Goal: Task Accomplishment & Management: Complete application form

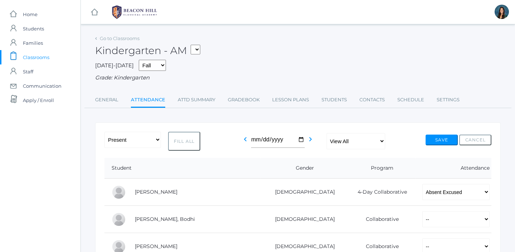
select select "AE"
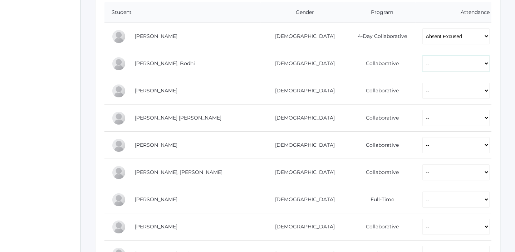
click at [422, 65] on select "-- Present Present-At-Home Tardy Excused Tardy Unexcused Absent Excused Absent …" at bounding box center [455, 63] width 67 height 16
select select "P"
click at [422, 55] on select "-- Present Present-At-Home Tardy Excused Tardy Unexcused Absent Excused Absent …" at bounding box center [455, 63] width 67 height 16
click at [425, 93] on select "-- Present Present-At-Home Tardy Excused Tardy Unexcused Absent Excused Absent …" at bounding box center [455, 91] width 67 height 16
select select "P"
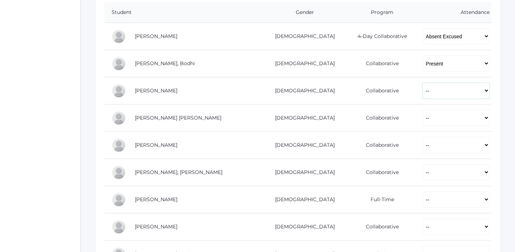
click at [422, 83] on select "-- Present Present-At-Home Tardy Excused Tardy Unexcused Absent Excused Absent …" at bounding box center [455, 91] width 67 height 16
click at [415, 128] on td "-- Present Present-At-Home Tardy Excused Tardy Unexcused Absent Excused Absent …" at bounding box center [453, 117] width 76 height 27
click at [422, 120] on select "-- Present Present-At-Home Tardy Excused Tardy Unexcused Absent Excused Absent …" at bounding box center [455, 118] width 67 height 16
select select "P"
click at [422, 110] on select "-- Present Present-At-Home Tardy Excused Tardy Unexcused Absent Excused Absent …" at bounding box center [455, 118] width 67 height 16
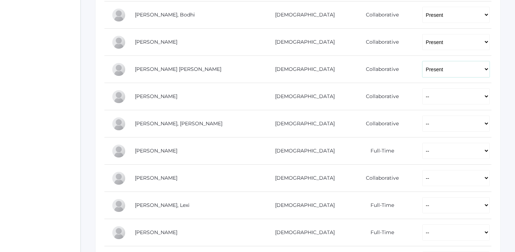
scroll to position [215, 0]
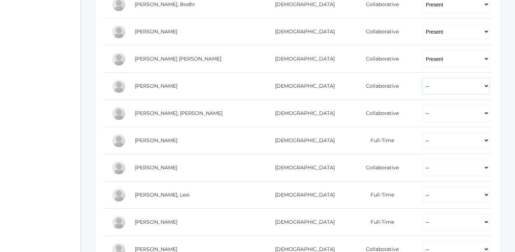
click at [422, 86] on select "-- Present Present-At-Home Tardy Excused Tardy Unexcused Absent Excused Absent …" at bounding box center [455, 86] width 67 height 16
select select "P"
click at [422, 78] on select "-- Present Present-At-Home Tardy Excused Tardy Unexcused Absent Excused Absent …" at bounding box center [455, 86] width 67 height 16
click at [422, 117] on select "-- Present Present-At-Home Tardy Excused Tardy Unexcused Absent Excused Absent …" at bounding box center [455, 113] width 67 height 16
select select "P"
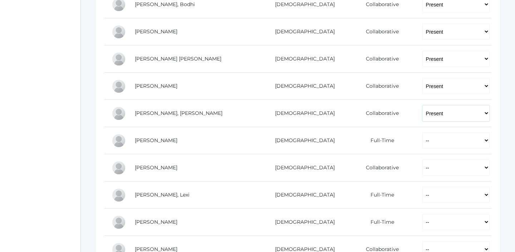
click at [422, 105] on select "-- Present Present-At-Home Tardy Excused Tardy Unexcused Absent Excused Absent …" at bounding box center [455, 113] width 67 height 16
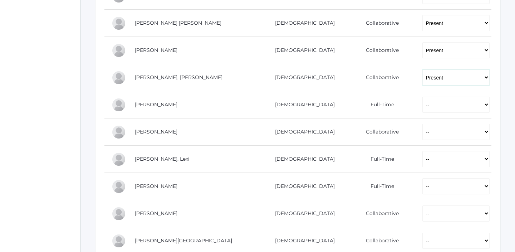
scroll to position [251, 0]
click at [422, 104] on select "-- Present Present-At-Home Tardy Excused Tardy Unexcused Absent Excused Absent …" at bounding box center [455, 103] width 67 height 16
select select "P"
click at [422, 95] on select "-- Present Present-At-Home Tardy Excused Tardy Unexcused Absent Excused Absent …" at bounding box center [455, 103] width 67 height 16
click at [422, 130] on select "-- Present Present-At-Home Tardy Excused Tardy Unexcused Absent Excused Absent …" at bounding box center [455, 131] width 67 height 16
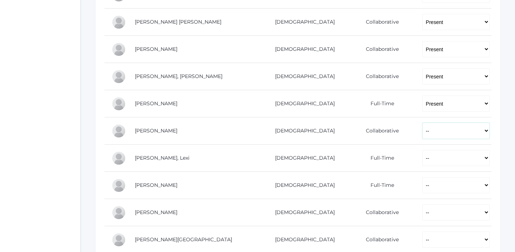
select select "P"
click at [422, 123] on select "-- Present Present-At-Home Tardy Excused Tardy Unexcused Absent Excused Absent …" at bounding box center [455, 131] width 67 height 16
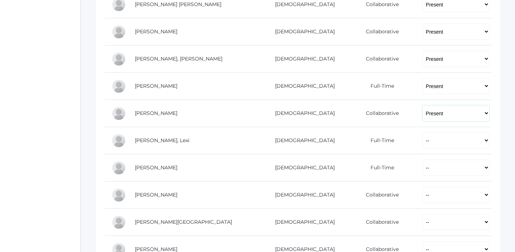
scroll to position [274, 0]
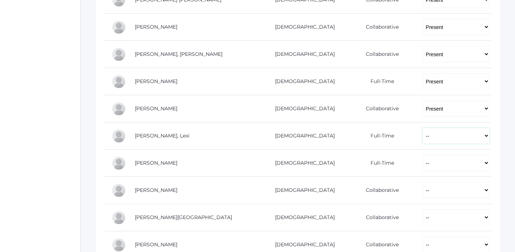
click at [422, 132] on select "-- Present Present-At-Home Tardy Excused Tardy Unexcused Absent Excused Absent …" at bounding box center [455, 136] width 67 height 16
select select "P"
click at [422, 128] on select "-- Present Present-At-Home Tardy Excused Tardy Unexcused Absent Excused Absent …" at bounding box center [455, 136] width 67 height 16
click at [422, 169] on select "-- Present Present-At-Home Tardy Excused Tardy Unexcused Absent Excused Absent …" at bounding box center [455, 163] width 67 height 16
select select "P"
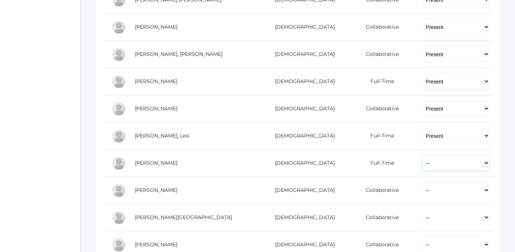
click at [422, 155] on select "-- Present Present-At-Home Tardy Excused Tardy Unexcused Absent Excused Absent …" at bounding box center [455, 163] width 67 height 16
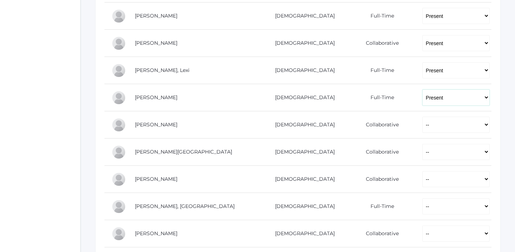
scroll to position [348, 0]
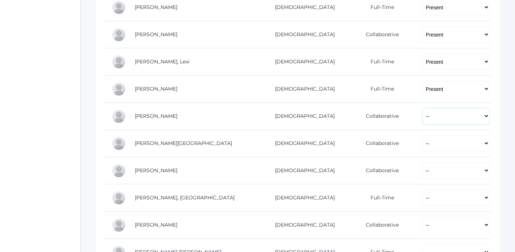
click at [422, 117] on select "-- Present Present-At-Home Tardy Excused Tardy Unexcused Absent Excused Absent …" at bounding box center [455, 116] width 67 height 16
select select "P"
click at [422, 108] on select "-- Present Present-At-Home Tardy Excused Tardy Unexcused Absent Excused Absent …" at bounding box center [455, 116] width 67 height 16
click at [422, 148] on select "-- Present Present-At-Home Tardy Excused Tardy Unexcused Absent Excused Absent …" at bounding box center [455, 143] width 67 height 16
select select "P"
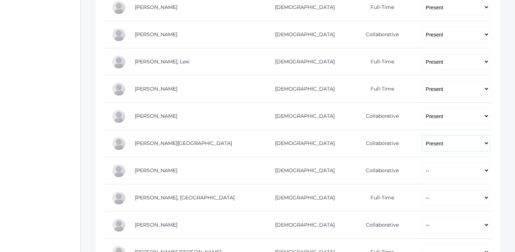
click at [422, 135] on select "-- Present Present-At-Home Tardy Excused Tardy Unexcused Absent Excused Absent …" at bounding box center [455, 143] width 67 height 16
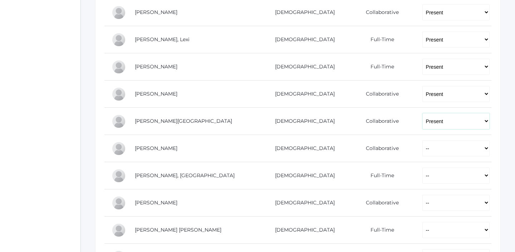
scroll to position [380, 0]
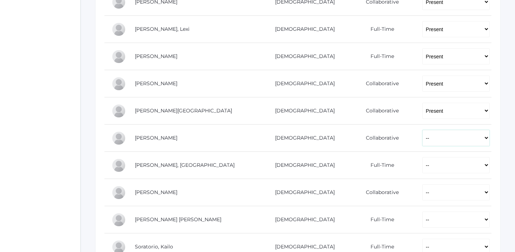
click at [422, 136] on select "-- Present Present-At-Home Tardy Excused Tardy Unexcused Absent Excused Absent …" at bounding box center [455, 138] width 67 height 16
select select "P"
click at [422, 130] on select "-- Present Present-At-Home Tardy Excused Tardy Unexcused Absent Excused Absent …" at bounding box center [455, 138] width 67 height 16
click at [422, 162] on select "-- Present Present-At-Home Tardy Excused Tardy Unexcused Absent Excused Absent …" at bounding box center [455, 165] width 67 height 16
select select "P"
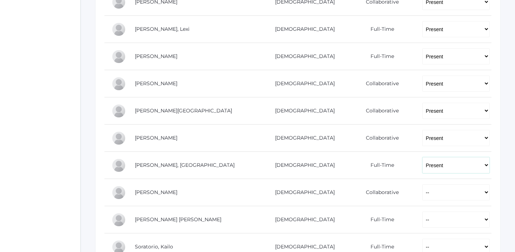
click at [422, 157] on select "-- Present Present-At-Home Tardy Excused Tardy Unexcused Absent Excused Absent …" at bounding box center [455, 165] width 67 height 16
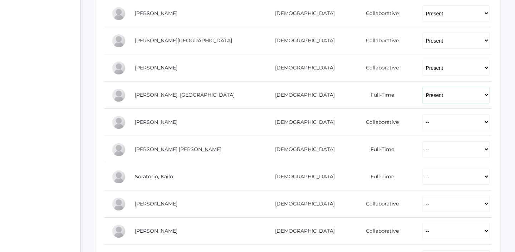
scroll to position [457, 0]
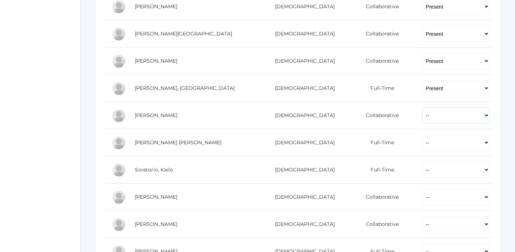
click at [422, 118] on select "-- Present Present-At-Home Tardy Excused Tardy Unexcused Absent Excused Absent …" at bounding box center [455, 115] width 67 height 16
select select "P"
click at [422, 107] on select "-- Present Present-At-Home Tardy Excused Tardy Unexcused Absent Excused Absent …" at bounding box center [455, 115] width 67 height 16
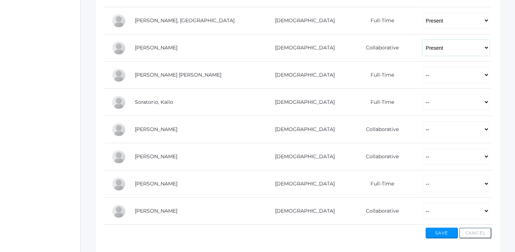
scroll to position [543, 0]
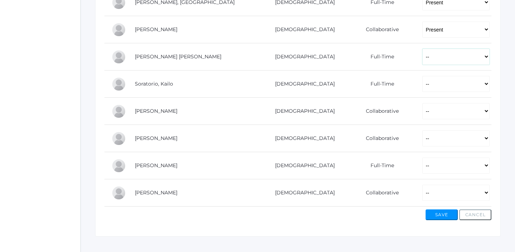
click at [422, 60] on select "-- Present Present-At-Home Tardy Excused Tardy Unexcused Absent Excused Absent …" at bounding box center [455, 57] width 67 height 16
select select "P"
click at [422, 49] on select "-- Present Present-At-Home Tardy Excused Tardy Unexcused Absent Excused Absent …" at bounding box center [455, 57] width 67 height 16
click at [422, 88] on select "-- Present Present-At-Home Tardy Excused Tardy Unexcused Absent Excused Absent …" at bounding box center [455, 84] width 67 height 16
select select "P"
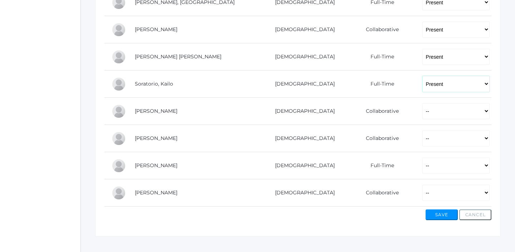
click at [422, 76] on select "-- Present Present-At-Home Tardy Excused Tardy Unexcused Absent Excused Absent …" at bounding box center [455, 84] width 67 height 16
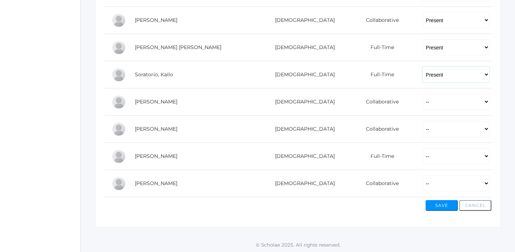
scroll to position [554, 0]
click at [422, 126] on select "-- Present Present-At-Home Tardy Excused Tardy Unexcused Absent Excused Absent …" at bounding box center [455, 128] width 67 height 16
select select "P"
click at [422, 120] on select "-- Present Present-At-Home Tardy Excused Tardy Unexcused Absent Excused Absent …" at bounding box center [455, 128] width 67 height 16
click at [422, 153] on select "-- Present Present-At-Home Tardy Excused Tardy Unexcused Absent Excused Absent …" at bounding box center [455, 155] width 67 height 16
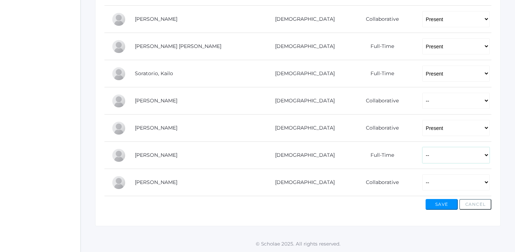
select select "P"
click at [422, 147] on select "-- Present Present-At-Home Tardy Excused Tardy Unexcused Absent Excused Absent …" at bounding box center [455, 155] width 67 height 16
click at [422, 188] on select "-- Present Present-At-Home Tardy Excused Tardy Unexcused Absent Excused Absent …" at bounding box center [455, 182] width 67 height 16
select select "P"
click at [422, 174] on select "-- Present Present-At-Home Tardy Excused Tardy Unexcused Absent Excused Absent …" at bounding box center [455, 182] width 67 height 16
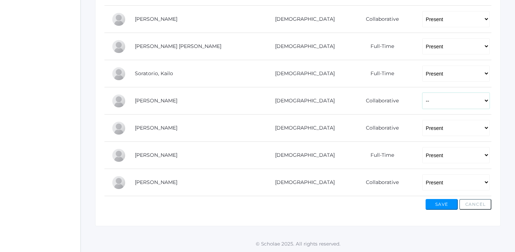
click at [422, 106] on select "-- Present Present-At-Home Tardy Excused Tardy Unexcused Absent Excused Absent …" at bounding box center [455, 101] width 67 height 16
click at [422, 93] on select "-- Present Present-At-Home Tardy Excused Tardy Unexcused Absent Excused Absent …" at bounding box center [455, 101] width 67 height 16
click at [422, 102] on select "-- Present Present-At-Home Tardy Excused Tardy Unexcused Absent Excused Absent …" at bounding box center [455, 101] width 67 height 16
select select "PH"
click at [422, 93] on select "-- Present Present-At-Home Tardy Excused Tardy Unexcused Absent Excused Absent …" at bounding box center [455, 101] width 67 height 16
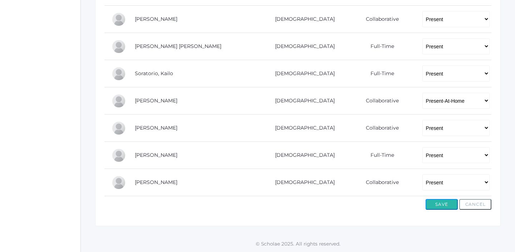
click at [446, 203] on button "Save" at bounding box center [442, 204] width 32 height 11
